Goal: Find contact information: Find contact information

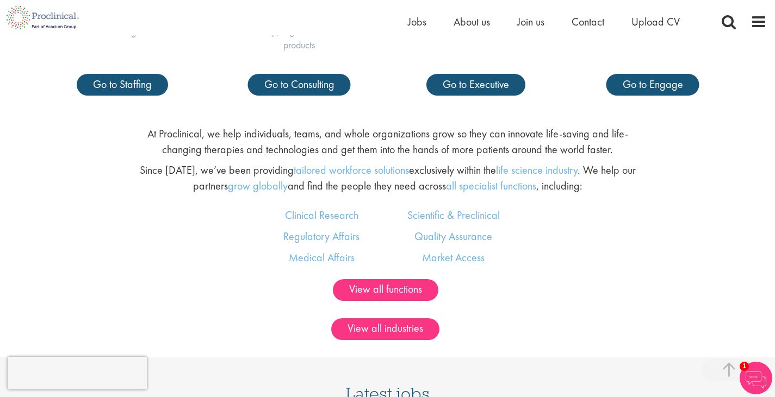
scroll to position [598, 0]
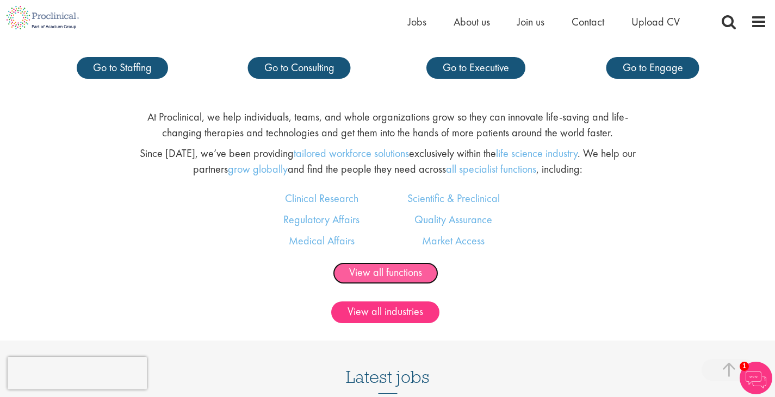
click at [408, 272] on link "View all functions" at bounding box center [385, 274] width 105 height 22
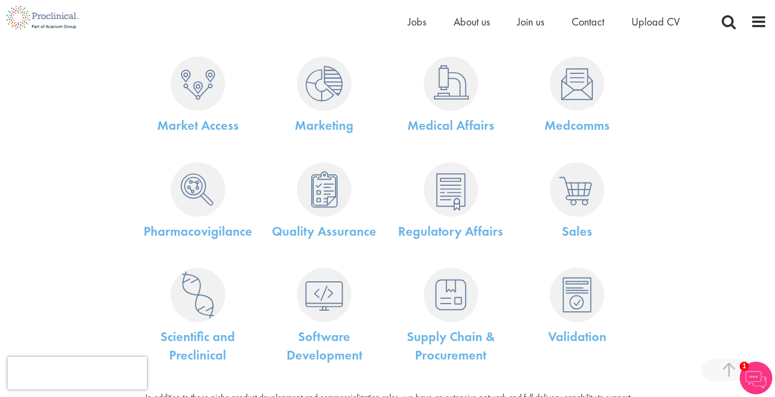
scroll to position [489, 0]
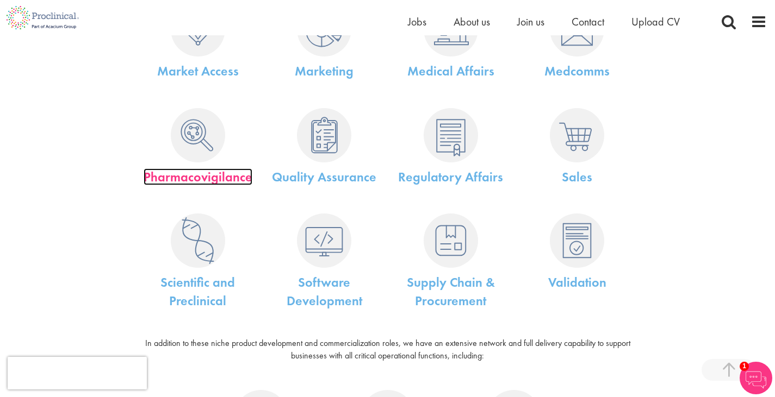
click at [200, 172] on link "Pharmacovigilance" at bounding box center [198, 177] width 109 height 17
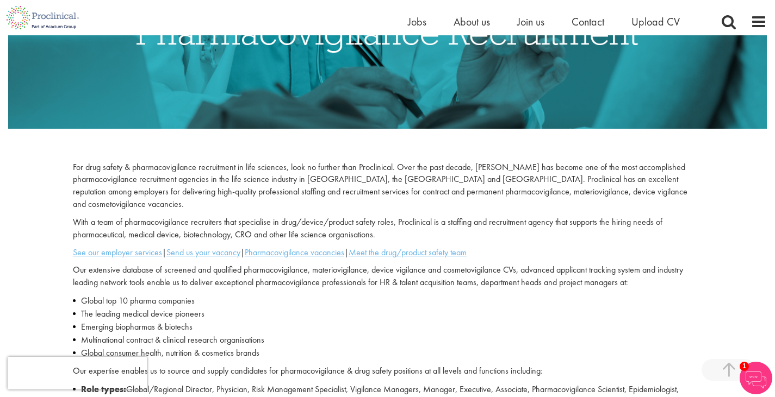
scroll to position [272, 0]
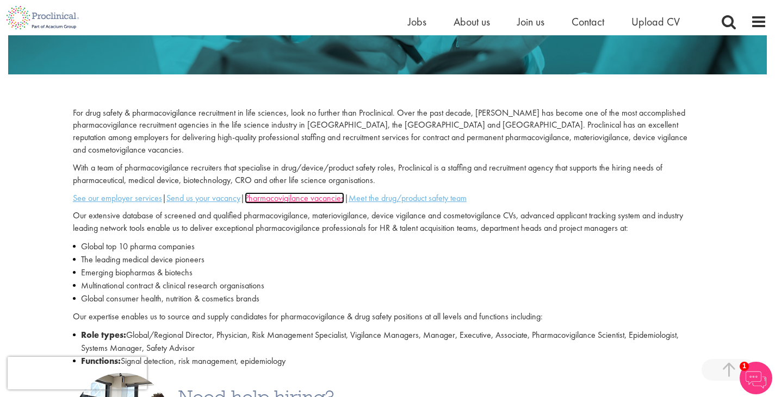
click at [306, 192] on u "Pharmacovigilance vacancies" at bounding box center [294, 197] width 99 height 11
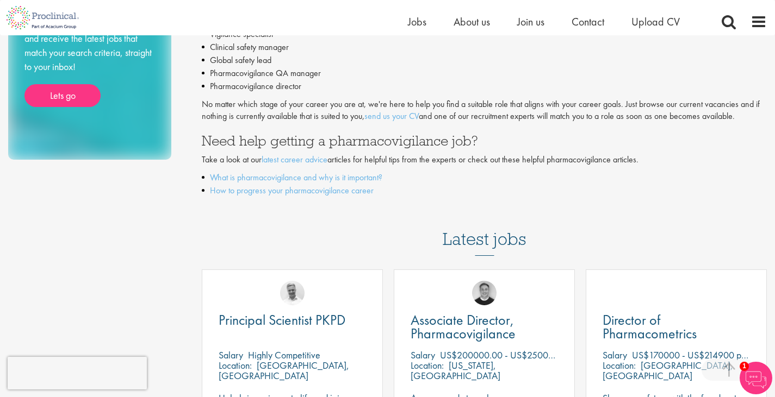
scroll to position [163, 0]
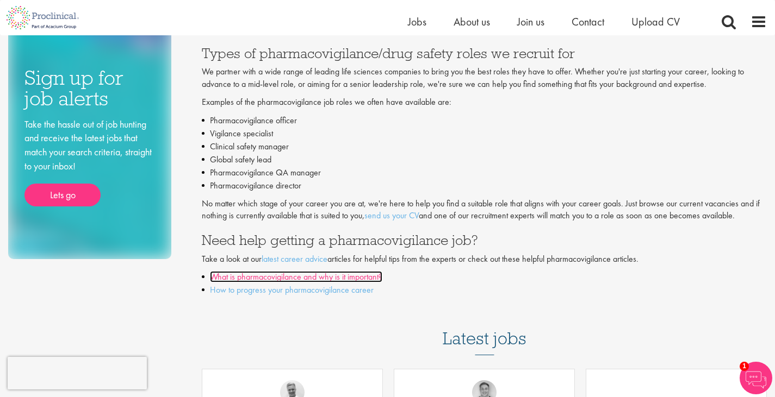
click at [333, 277] on link "What is pharmacovigilance and why is it important?" at bounding box center [296, 276] width 172 height 11
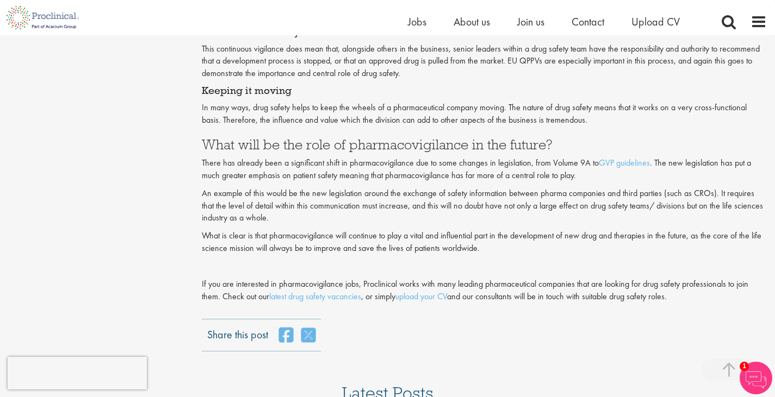
scroll to position [1250, 0]
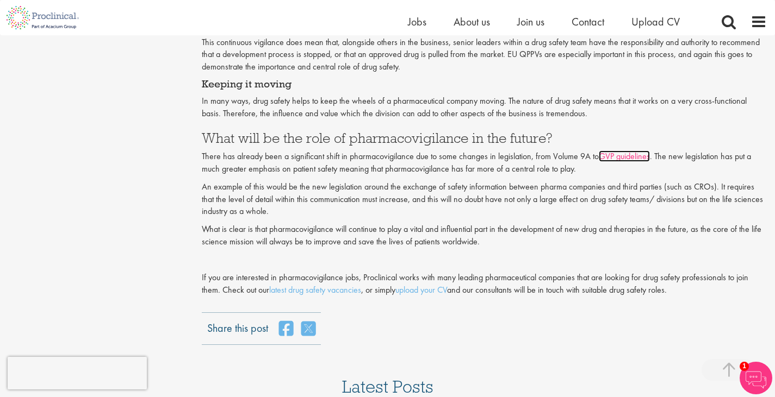
click at [631, 157] on link "GVP guidelines" at bounding box center [623, 156] width 51 height 11
click at [329, 289] on link "latest drug safety vacancies" at bounding box center [315, 289] width 92 height 11
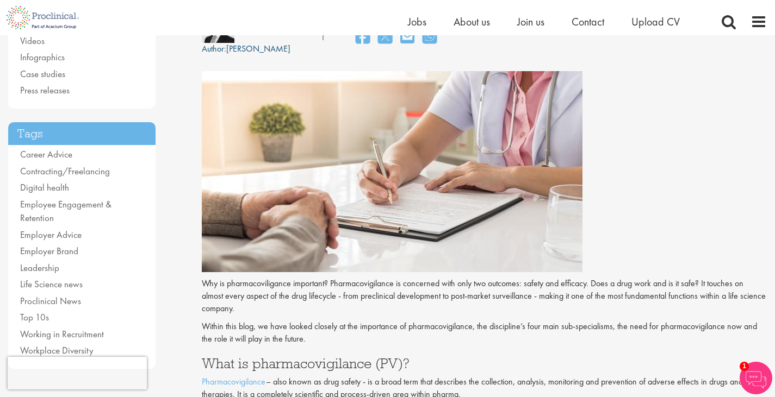
scroll to position [0, 0]
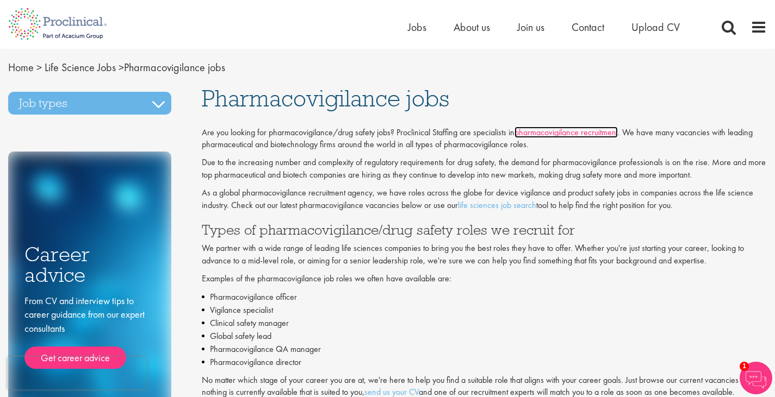
click at [573, 131] on link "pharmacovigilance recruitment" at bounding box center [565, 132] width 103 height 11
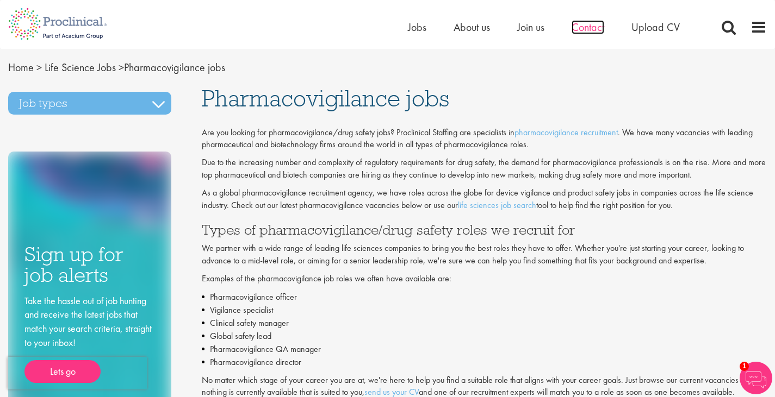
click at [588, 27] on span "Contact" at bounding box center [587, 27] width 33 height 14
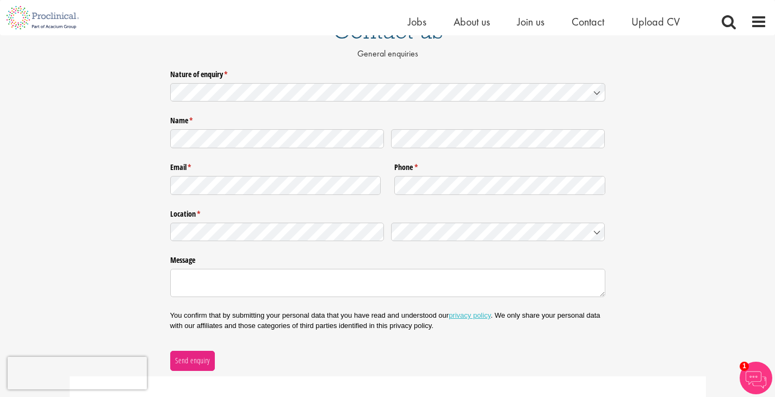
scroll to position [54, 0]
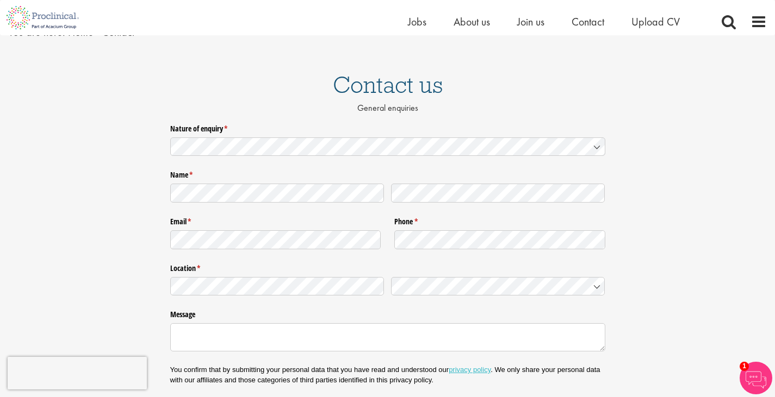
click at [596, 145] on icon at bounding box center [596, 147] width 9 height 9
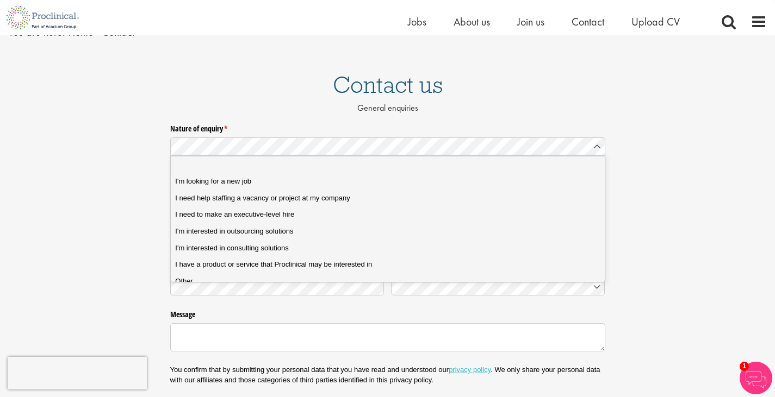
click at [639, 131] on div "Nature of enquiry * (required) Name * (required) Email * (required) Phone * (re…" at bounding box center [387, 272] width 775 height 305
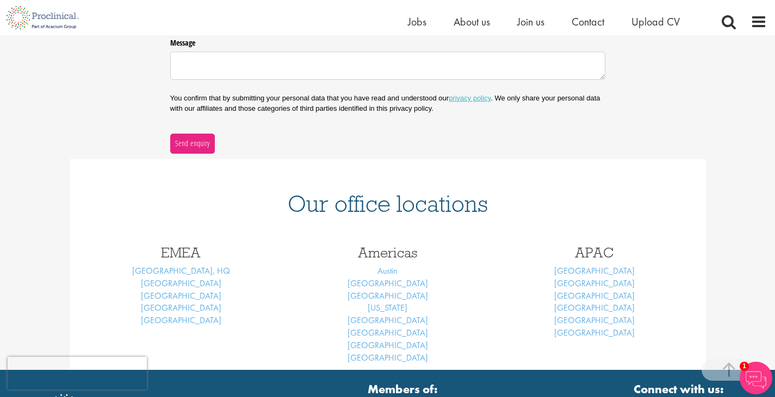
scroll to position [0, 0]
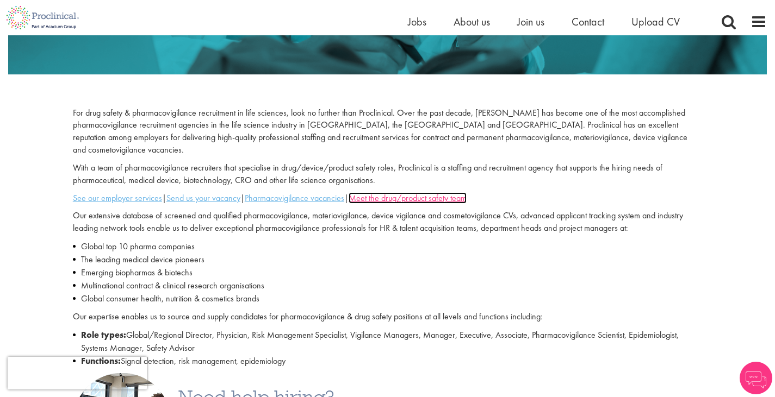
click at [427, 192] on u "Meet the drug/product safety team" at bounding box center [407, 197] width 118 height 11
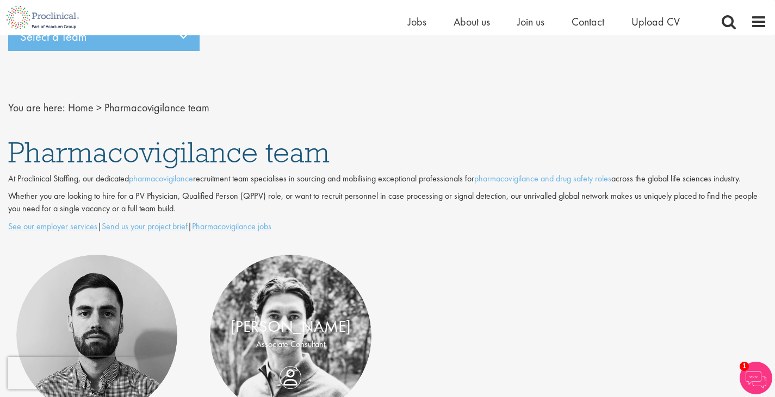
scroll to position [111, 0]
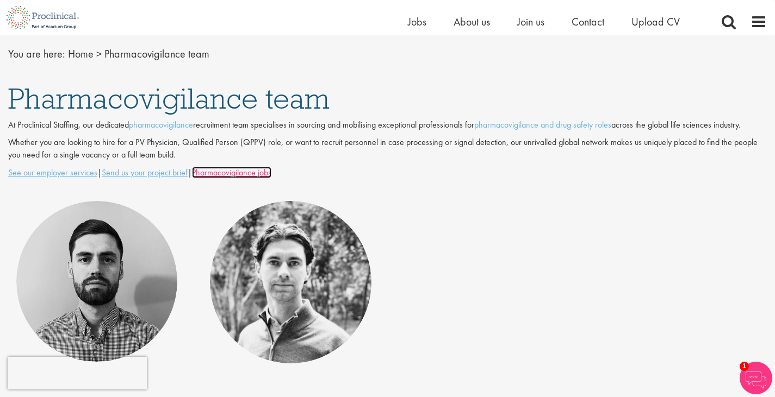
click at [247, 171] on u "Pharmacovigilance jobs" at bounding box center [231, 172] width 79 height 11
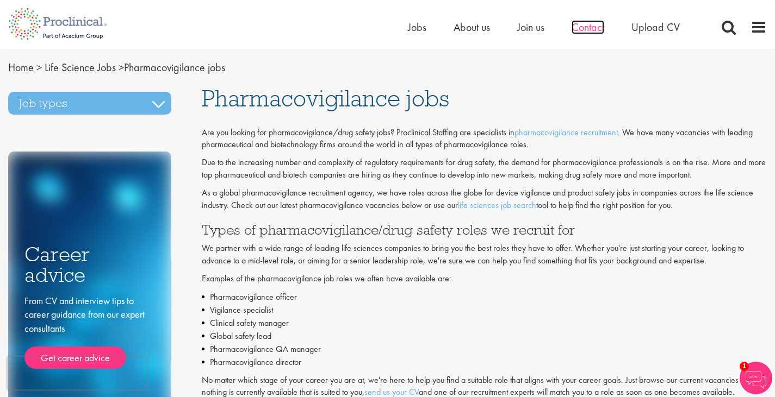
click at [590, 27] on span "Contact" at bounding box center [587, 27] width 33 height 14
